Goal: Task Accomplishment & Management: Complete application form

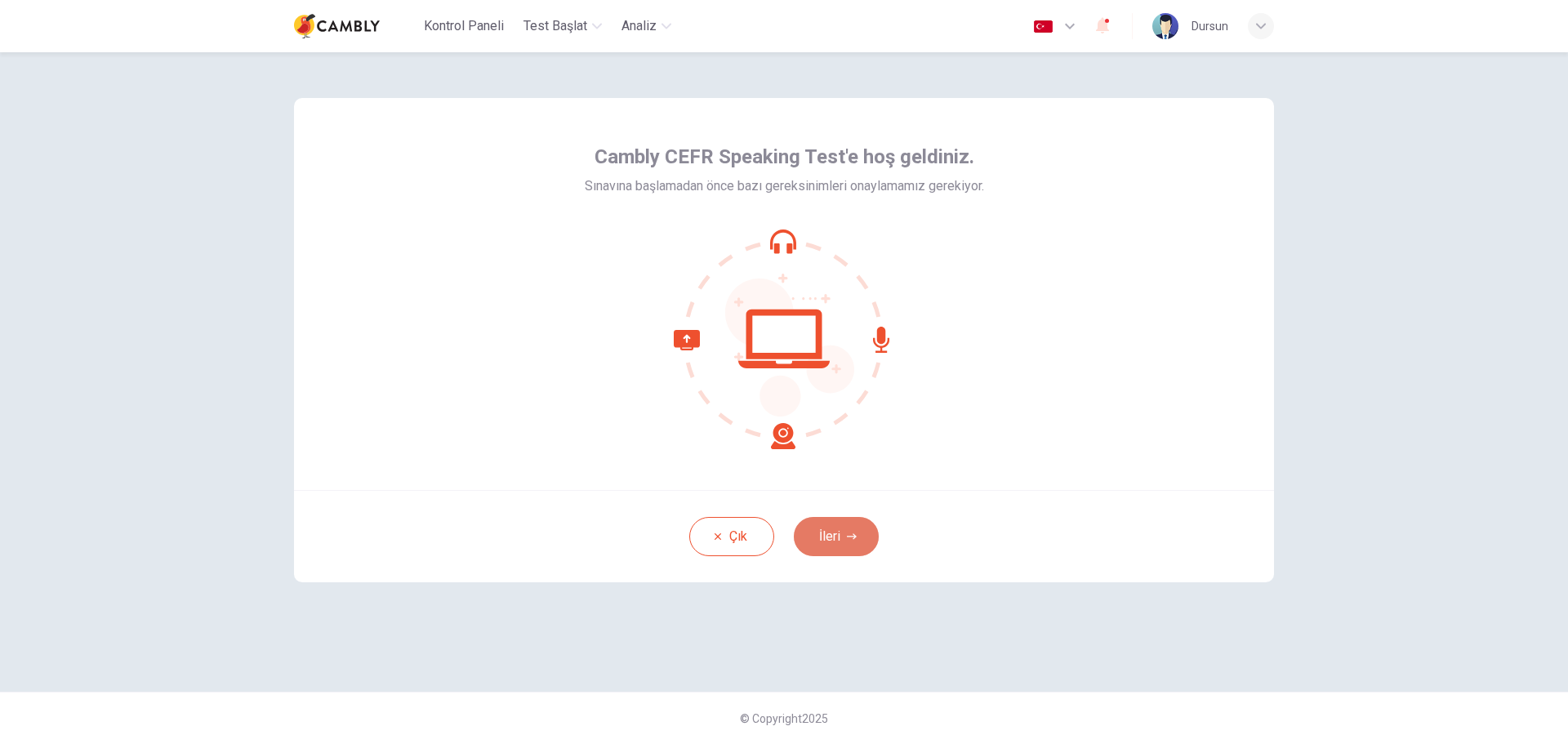
click at [854, 537] on icon "button" at bounding box center [852, 536] width 10 height 6
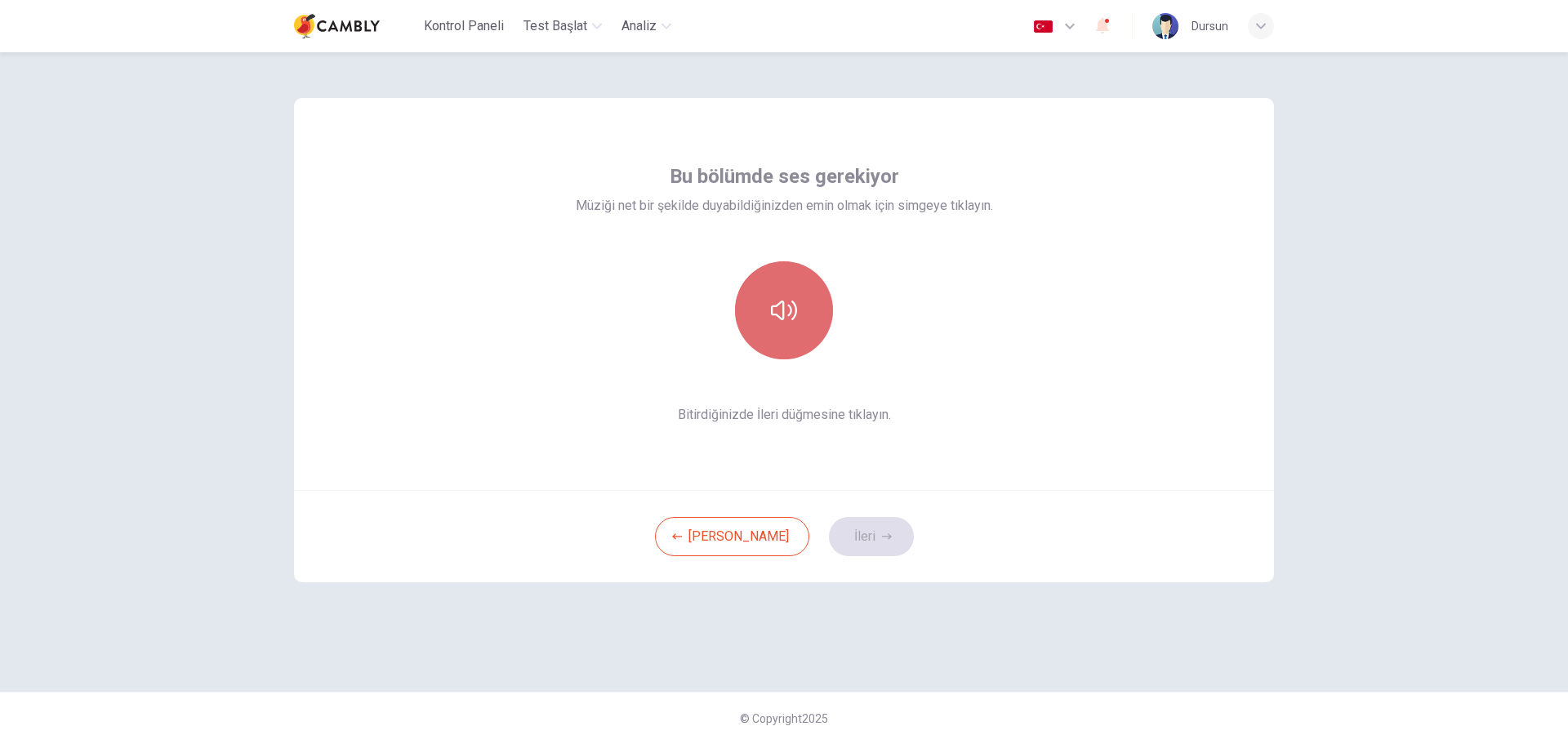
click at [791, 315] on icon "button" at bounding box center [784, 310] width 26 height 26
click at [767, 268] on button "button" at bounding box center [784, 310] width 98 height 98
click at [768, 307] on button "button" at bounding box center [784, 310] width 98 height 98
click at [807, 296] on button "button" at bounding box center [784, 310] width 98 height 98
click at [779, 265] on button "button" at bounding box center [784, 310] width 98 height 98
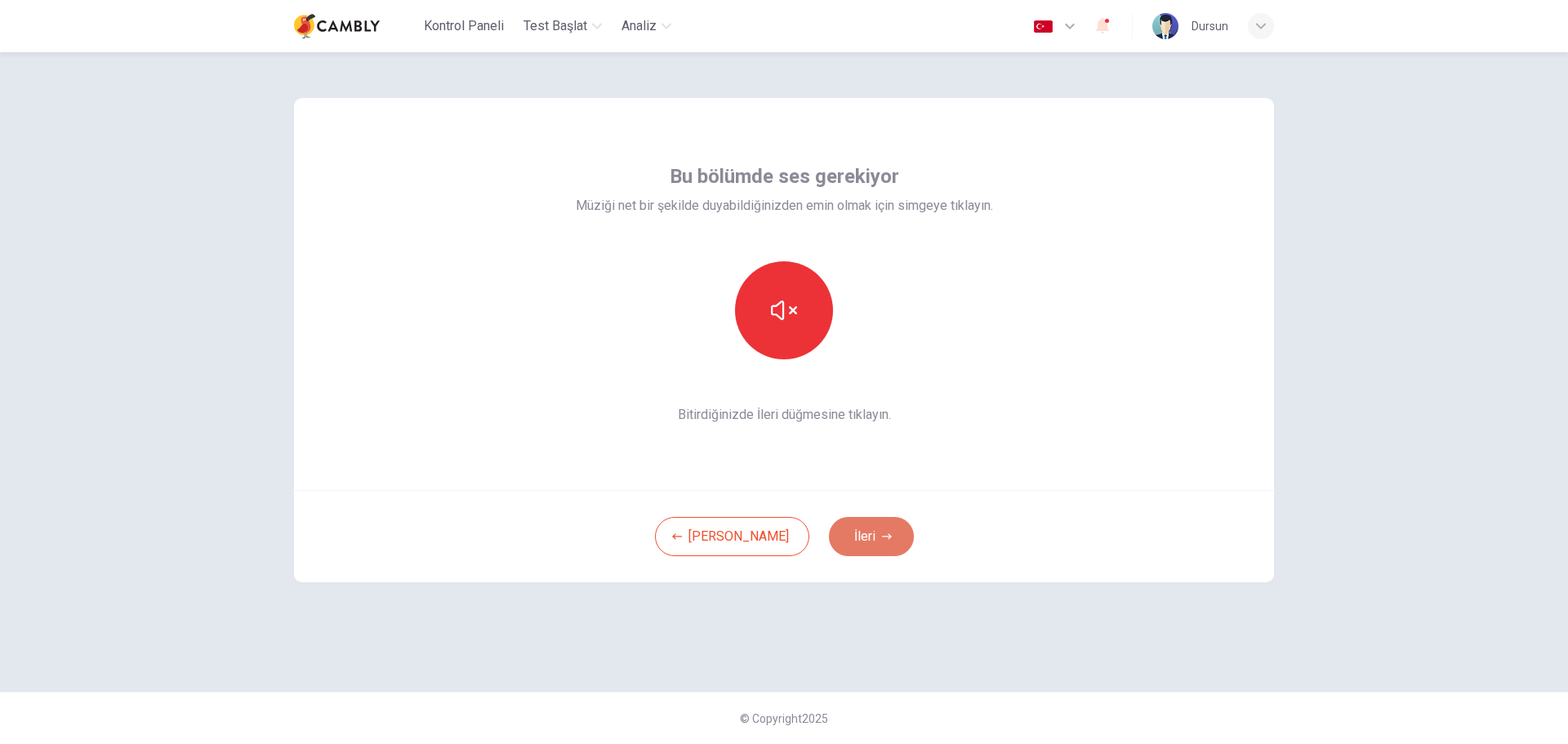
click at [833, 539] on button "İleri" at bounding box center [872, 537] width 85 height 39
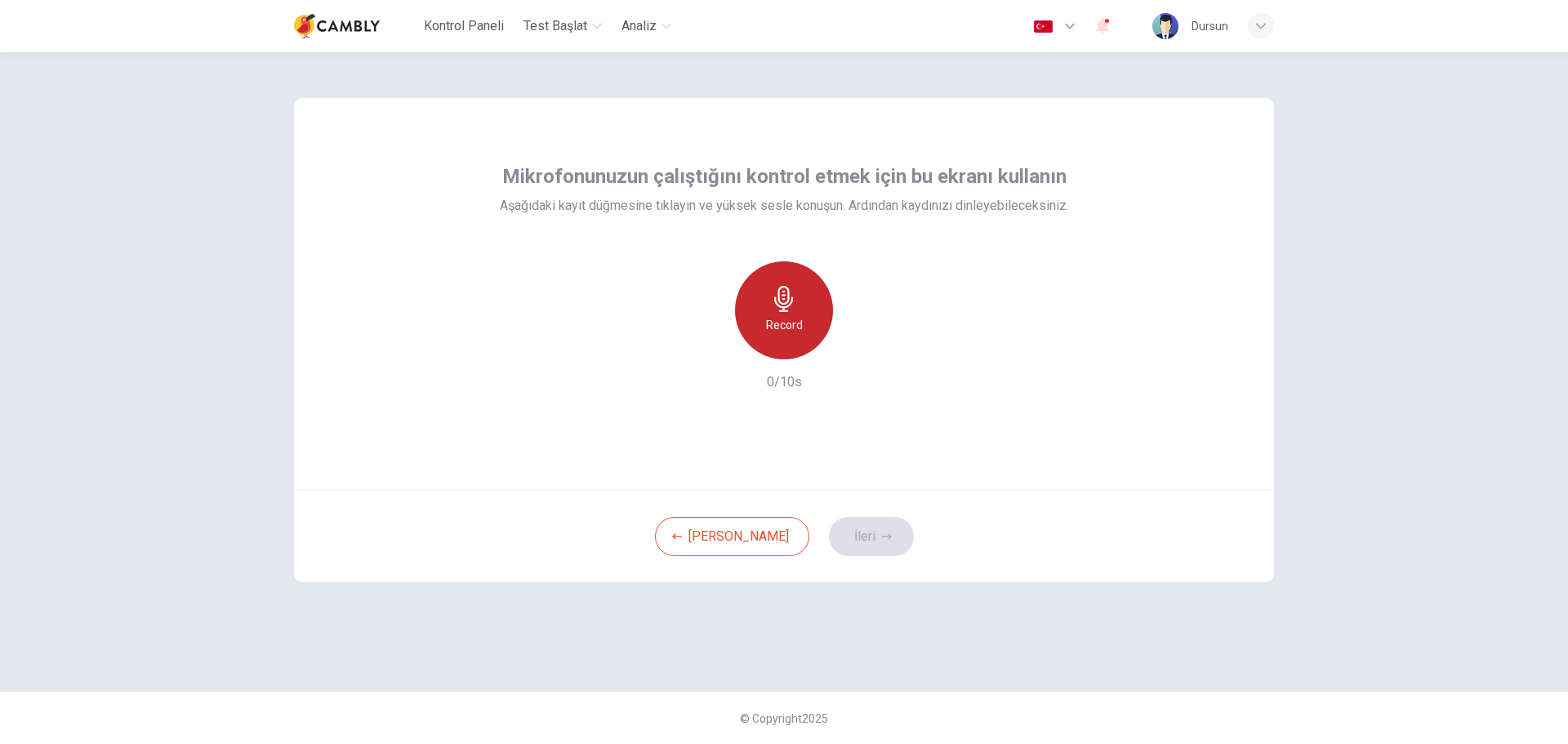
click at [792, 323] on h6 "Record" at bounding box center [785, 325] width 37 height 19
click at [840, 541] on button "İleri" at bounding box center [872, 537] width 85 height 39
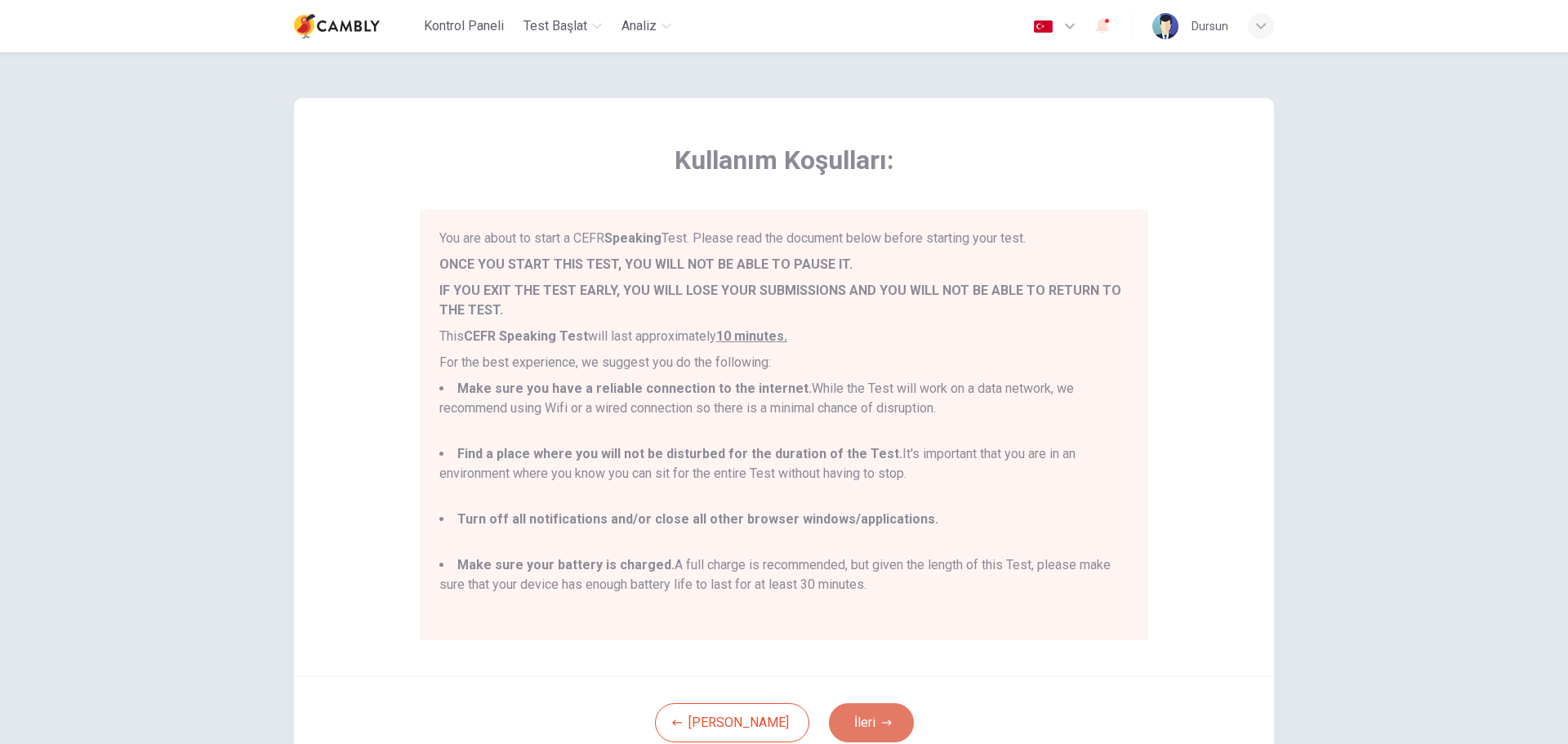
click at [851, 713] on button "İleri" at bounding box center [872, 723] width 85 height 39
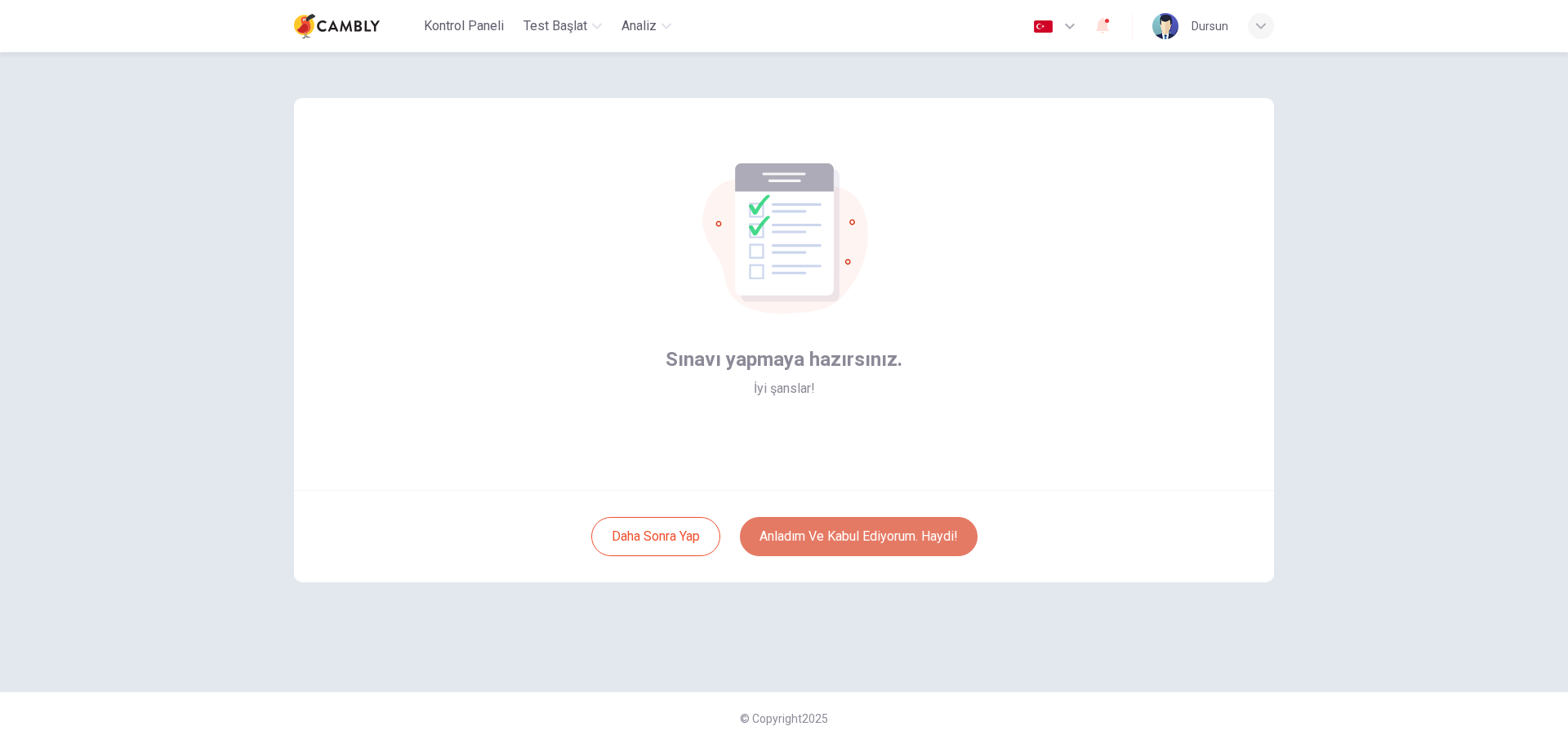
click at [855, 537] on button "Anladım ve kabul ediyorum. Haydi!" at bounding box center [859, 537] width 238 height 39
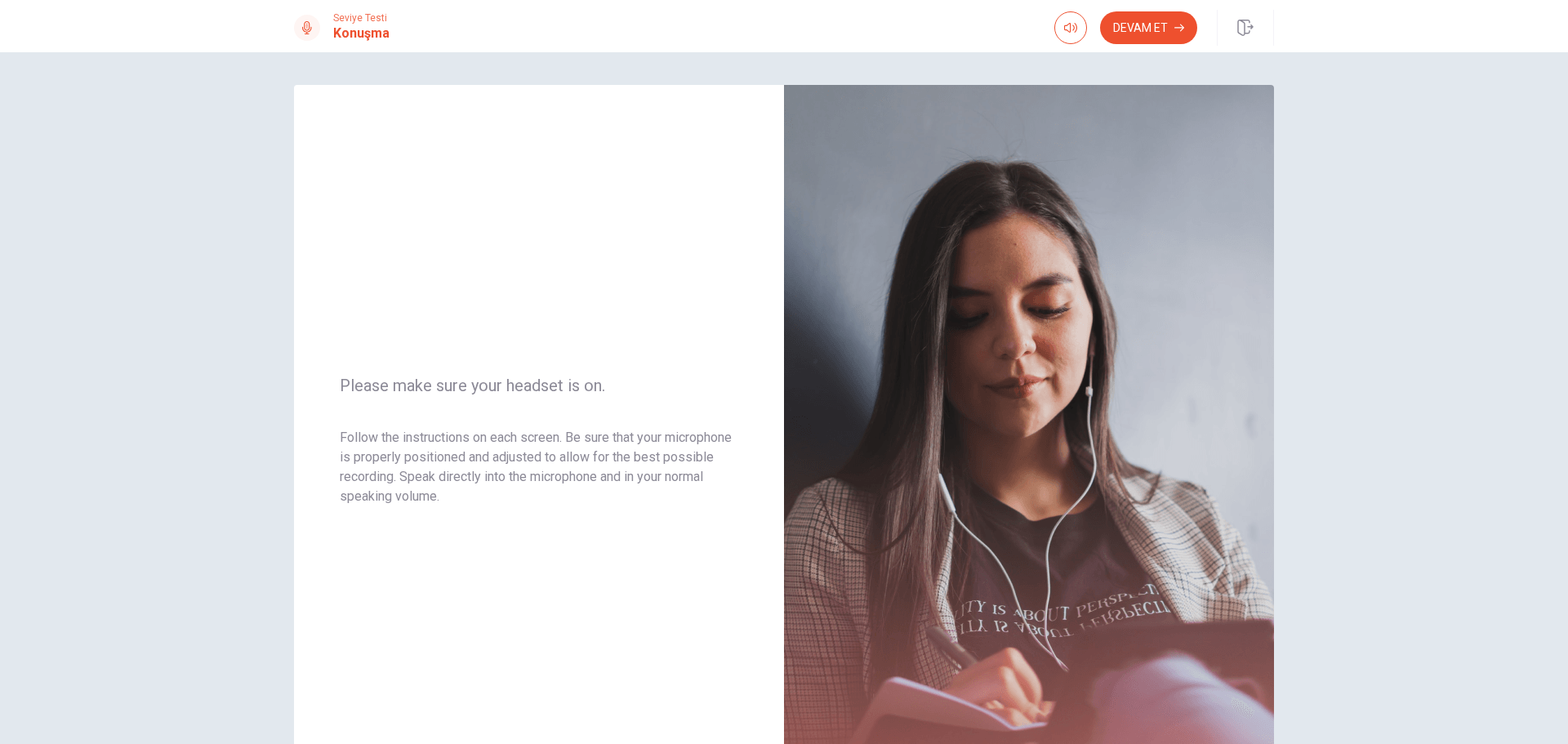
scroll to position [138, 0]
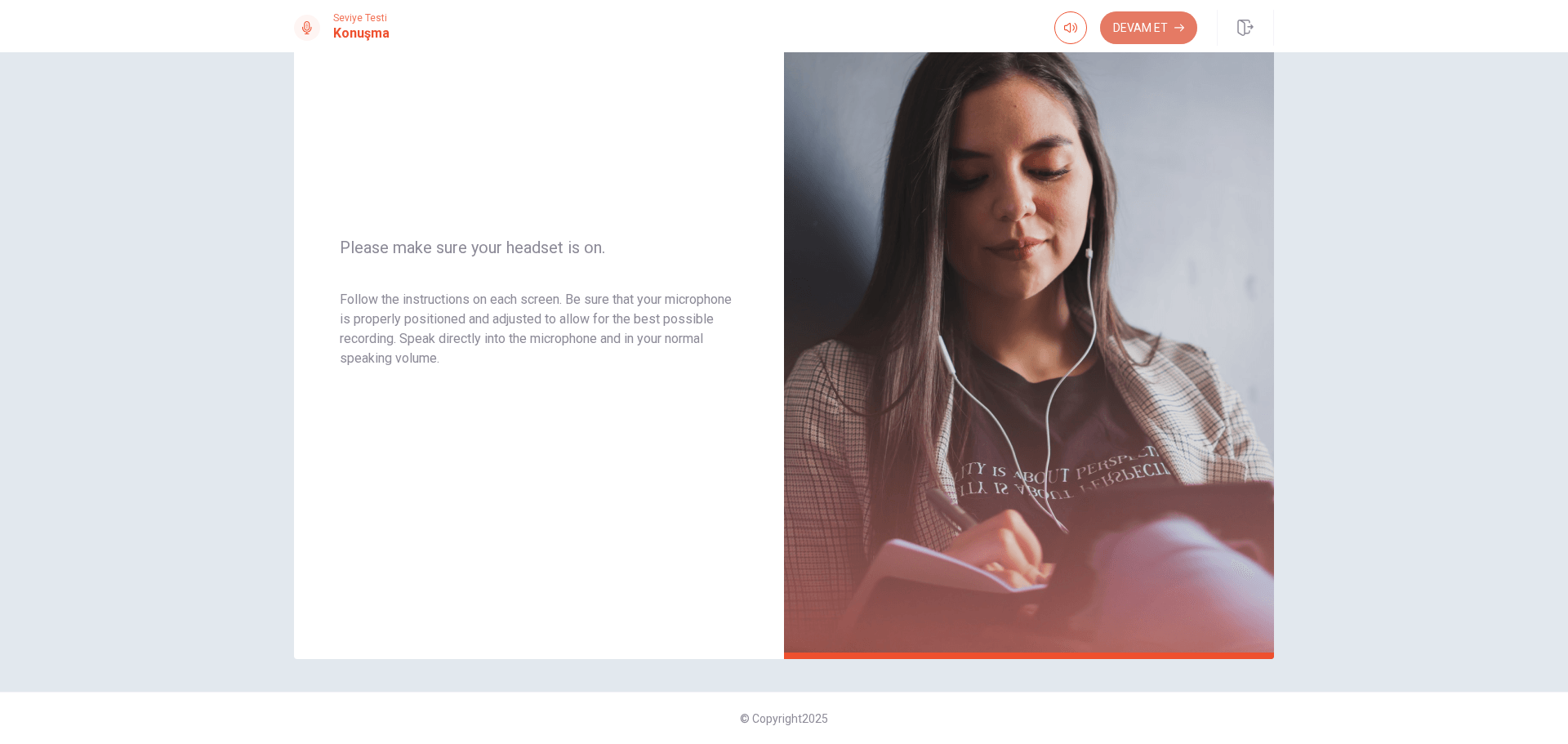
click at [1126, 28] on button "Devam Et" at bounding box center [1149, 27] width 97 height 32
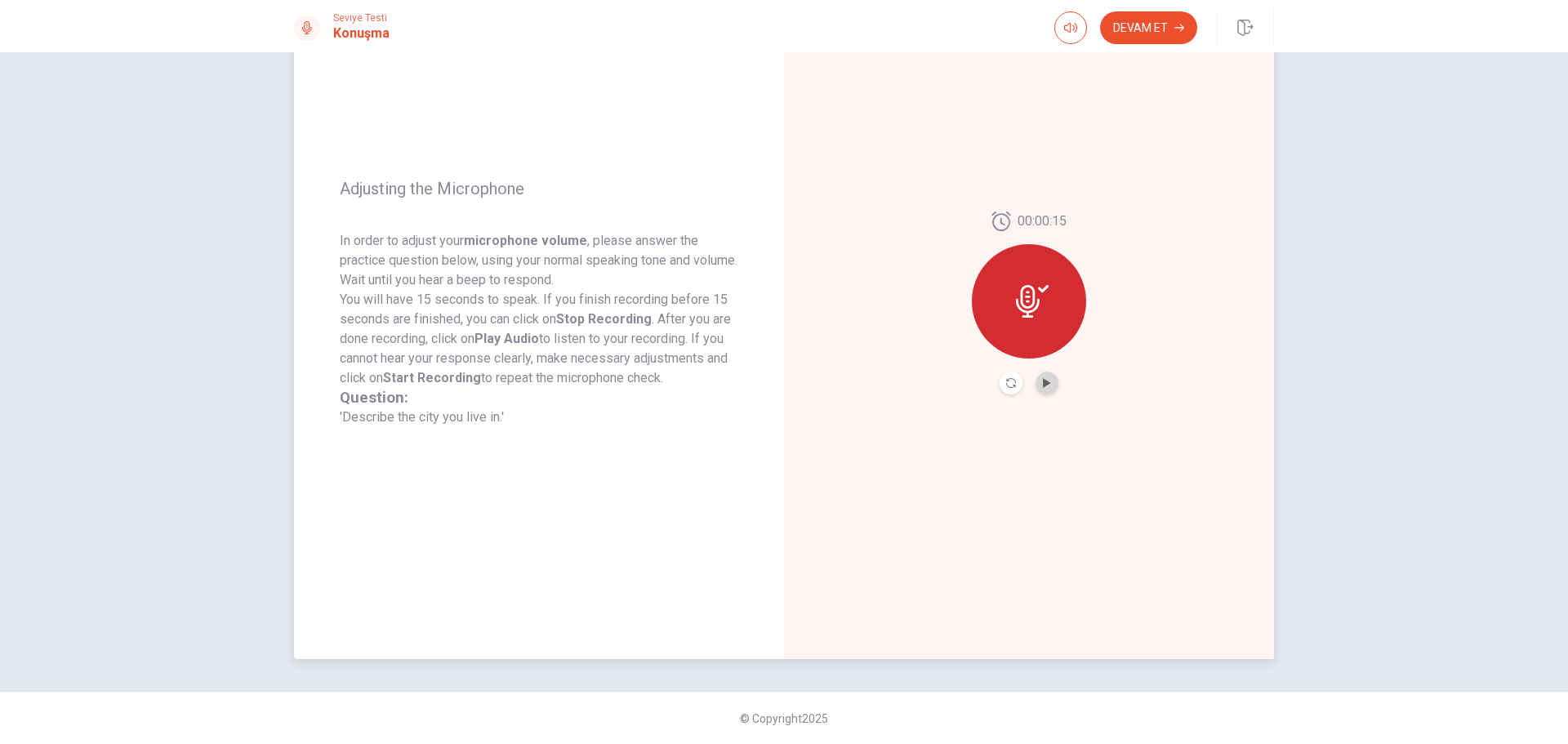
click at [1038, 381] on button "Play Audio" at bounding box center [1047, 383] width 23 height 23
click at [1151, 40] on button "Devam Et" at bounding box center [1149, 27] width 97 height 32
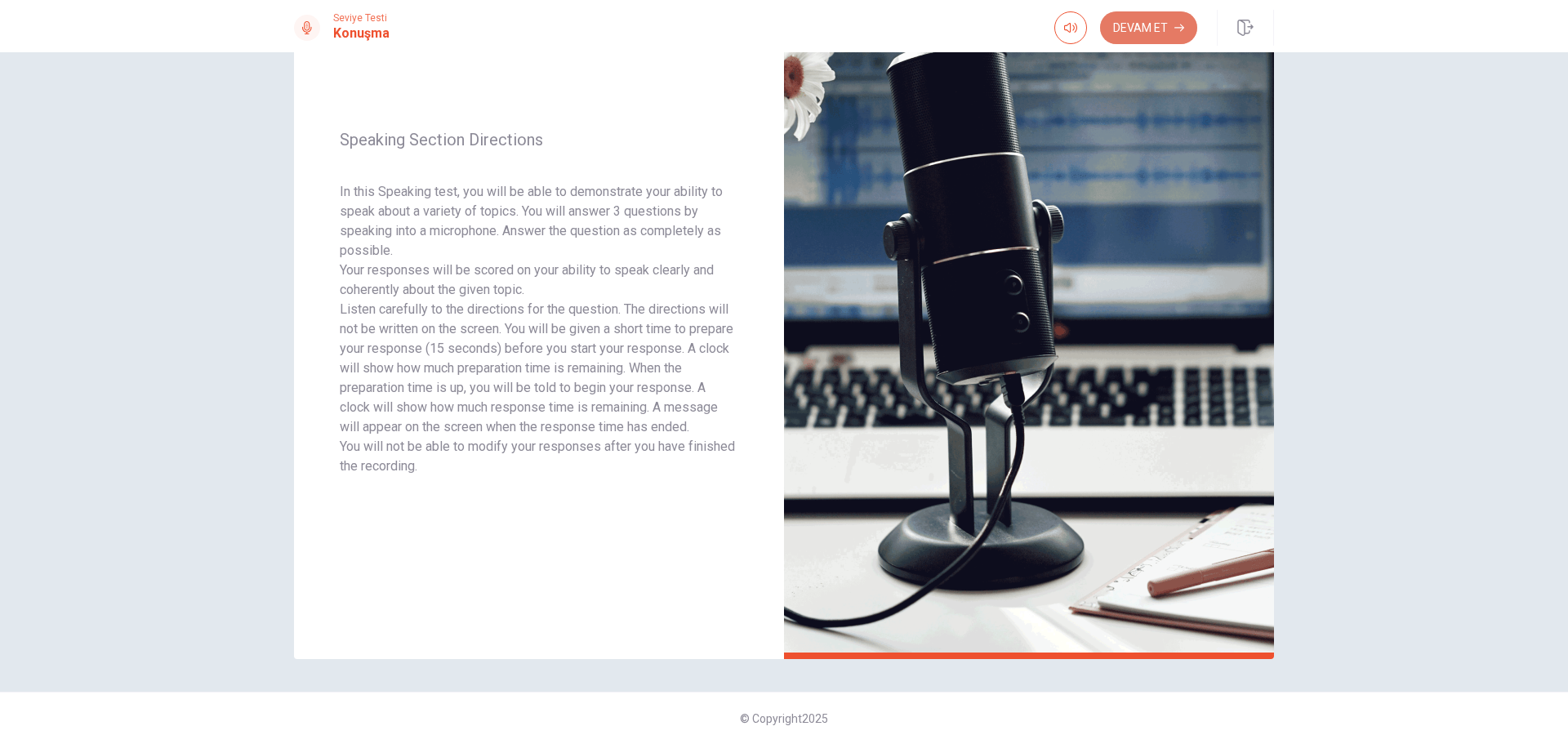
click at [1151, 40] on button "Devam Et" at bounding box center [1149, 27] width 97 height 32
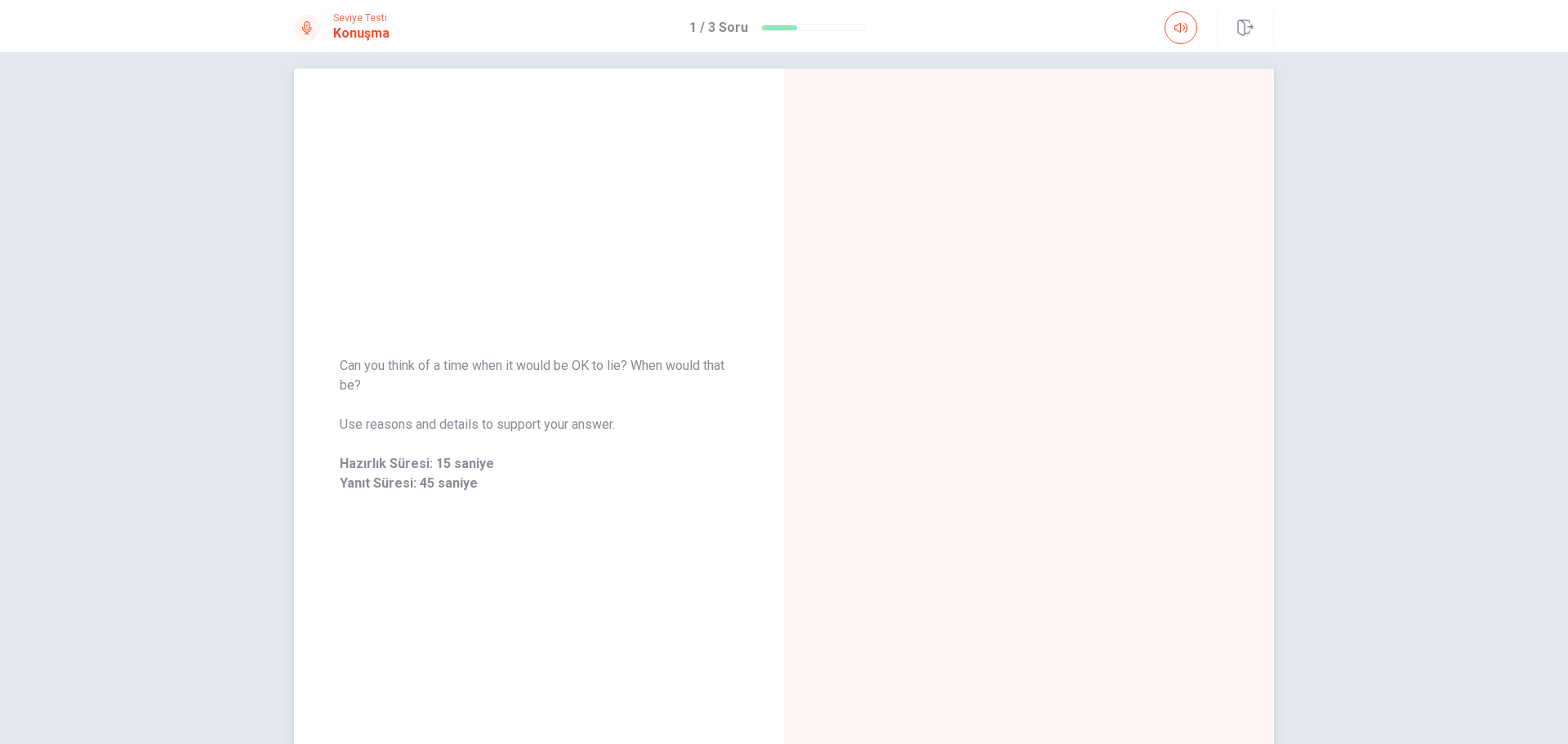
scroll to position [0, 0]
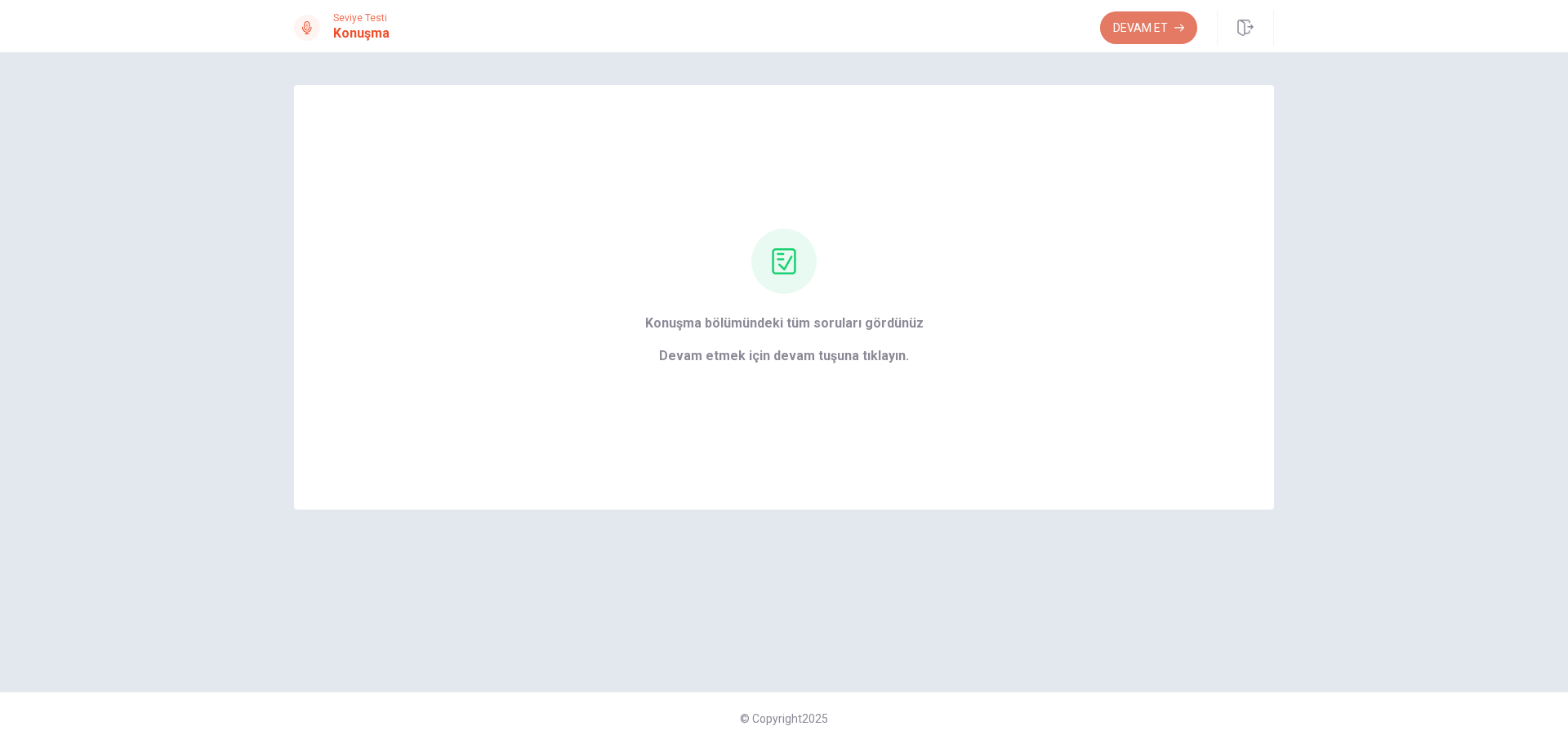
click at [1158, 24] on button "Devam Et" at bounding box center [1149, 27] width 97 height 32
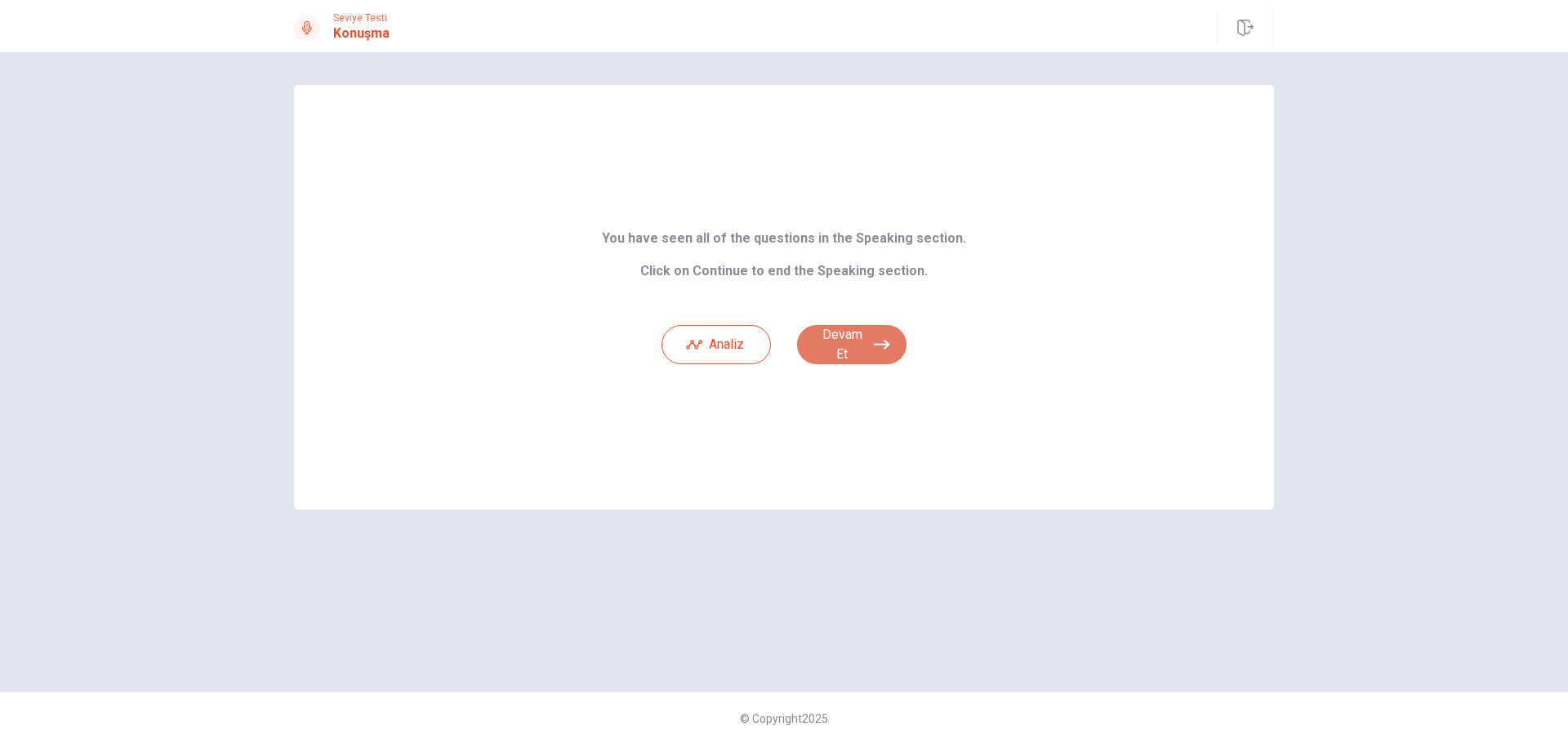
click at [827, 330] on button "Devam Et" at bounding box center [852, 344] width 109 height 39
